Goal: Navigation & Orientation: Understand site structure

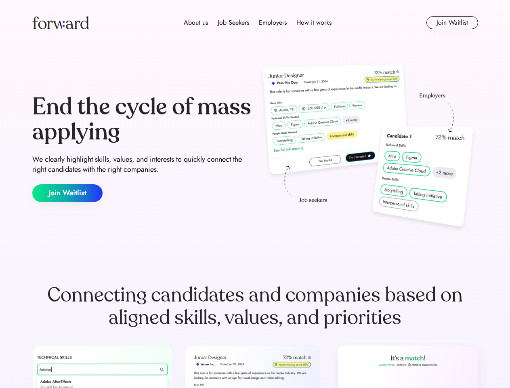
click at [255, 194] on div "End the cycle of mass applying We clearly highlight skills, values, and interes…" at bounding box center [255, 148] width 446 height 174
click at [255, 23] on div "About us Job Seekers Employers How it works" at bounding box center [258, 23] width 318 height 10
click at [61, 23] on img at bounding box center [60, 22] width 57 height 13
click at [258, 23] on div "About us Job Seekers Employers How it works" at bounding box center [258, 23] width 318 height 10
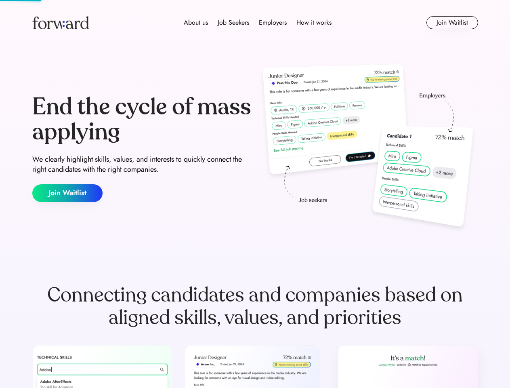
click at [196, 23] on div "About us" at bounding box center [196, 23] width 24 height 10
click at [234, 23] on div "Job Seekers" at bounding box center [234, 23] width 32 height 10
click at [273, 23] on div "Employers" at bounding box center [273, 23] width 28 height 10
click at [314, 23] on div "How it works" at bounding box center [314, 23] width 35 height 10
click at [452, 23] on button "Join Waitlist" at bounding box center [453, 22] width 52 height 13
